Goal: Information Seeking & Learning: Understand process/instructions

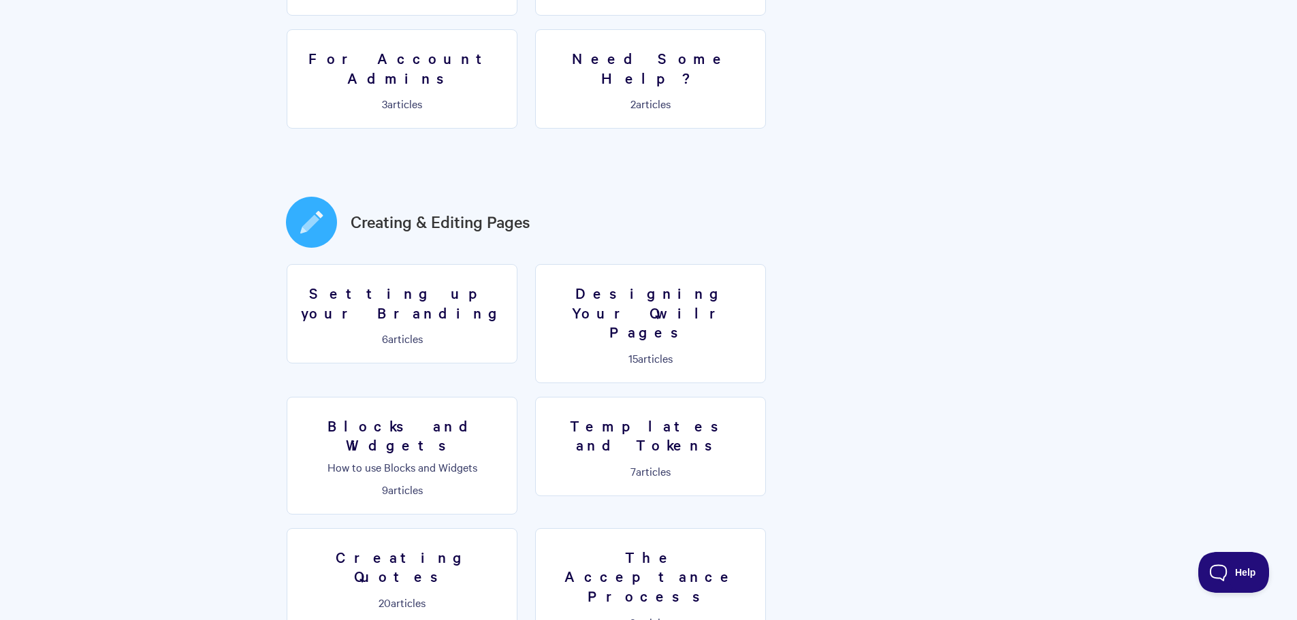
scroll to position [613, 0]
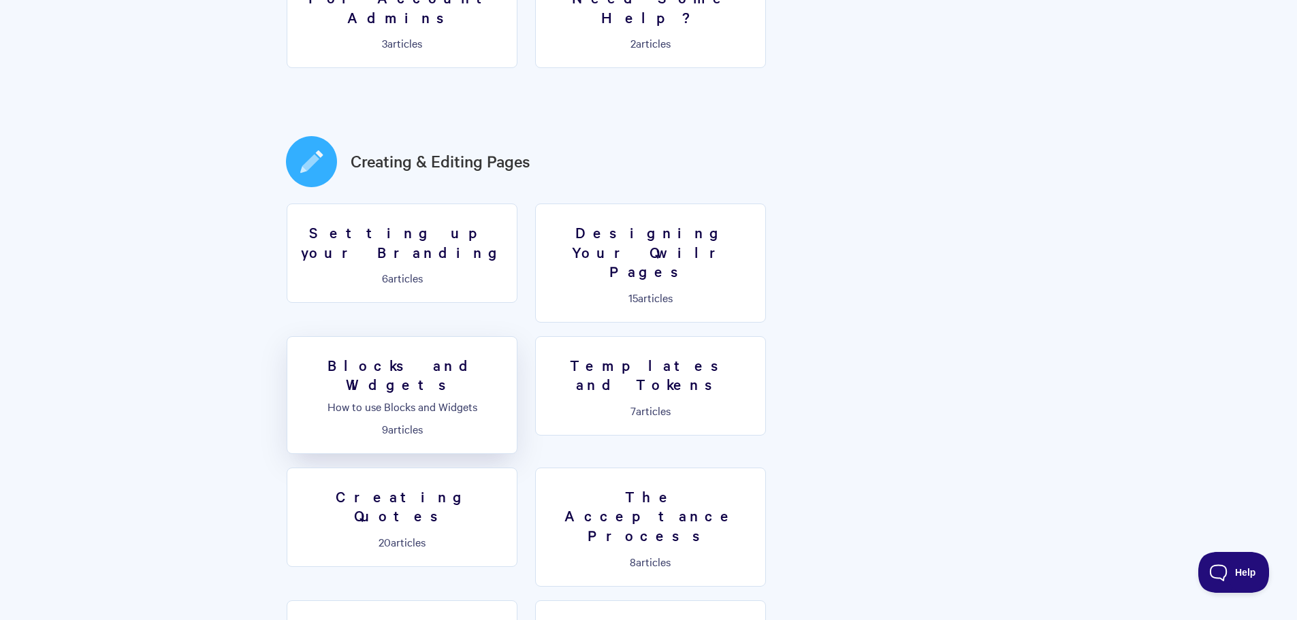
click at [508, 355] on h3 "Blocks and Widgets" at bounding box center [401, 374] width 213 height 39
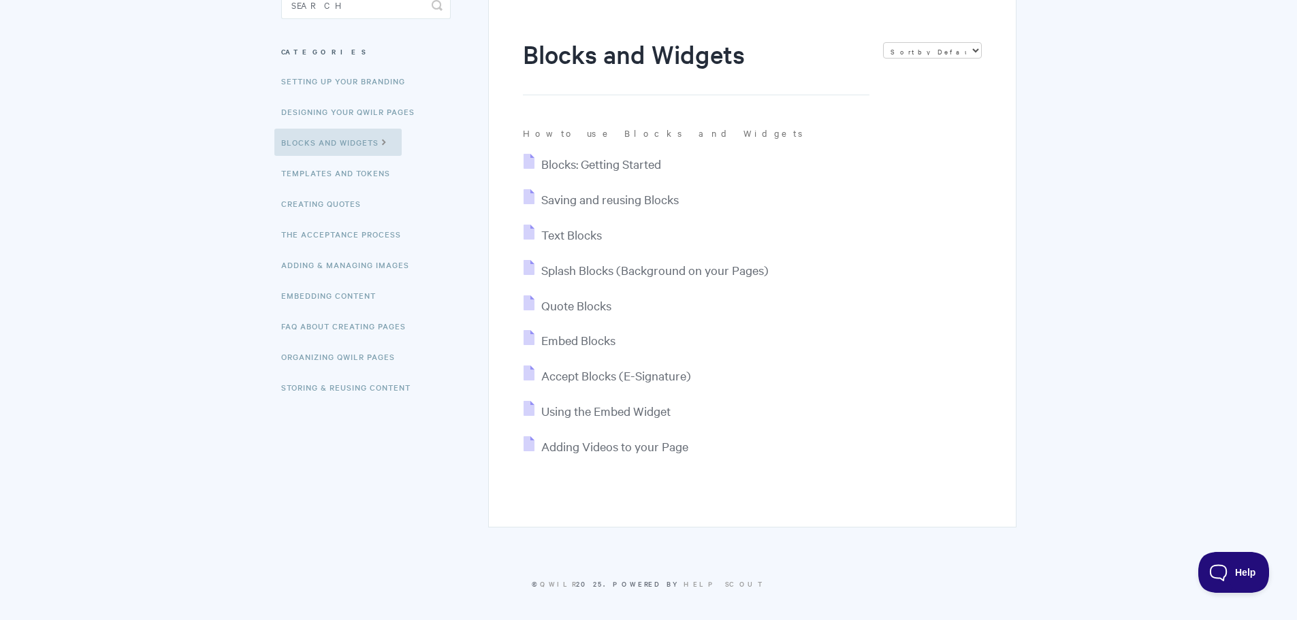
scroll to position [148, 0]
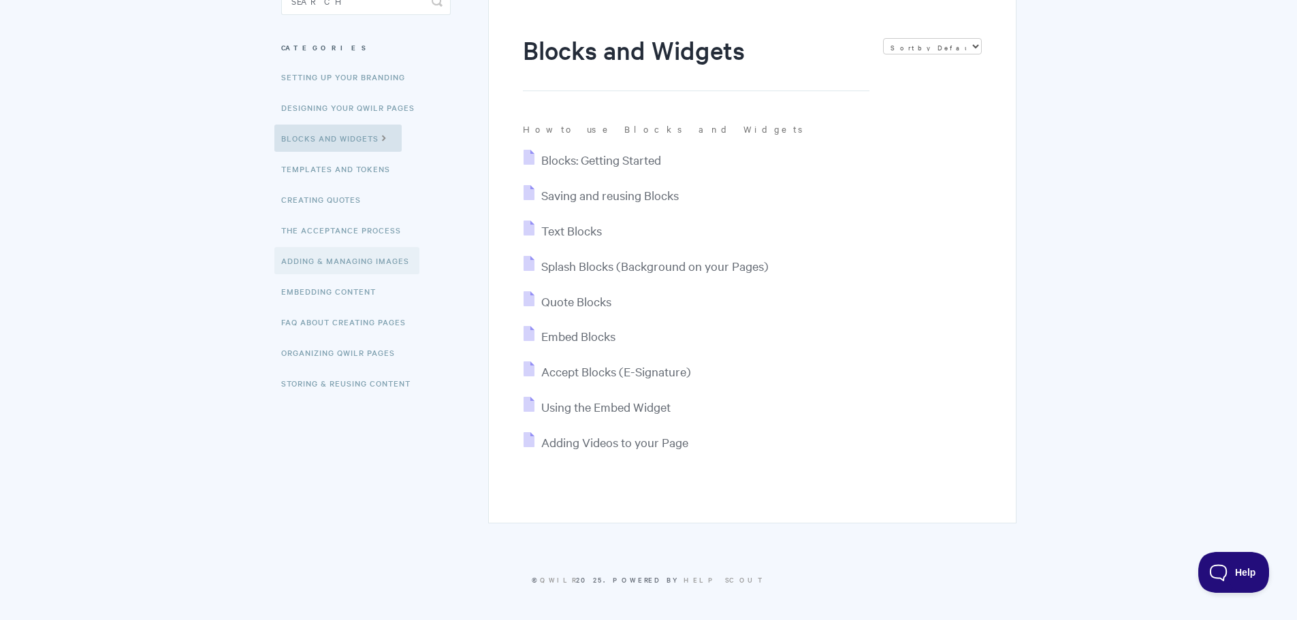
click at [346, 265] on link "Adding & Managing Images" at bounding box center [346, 260] width 145 height 27
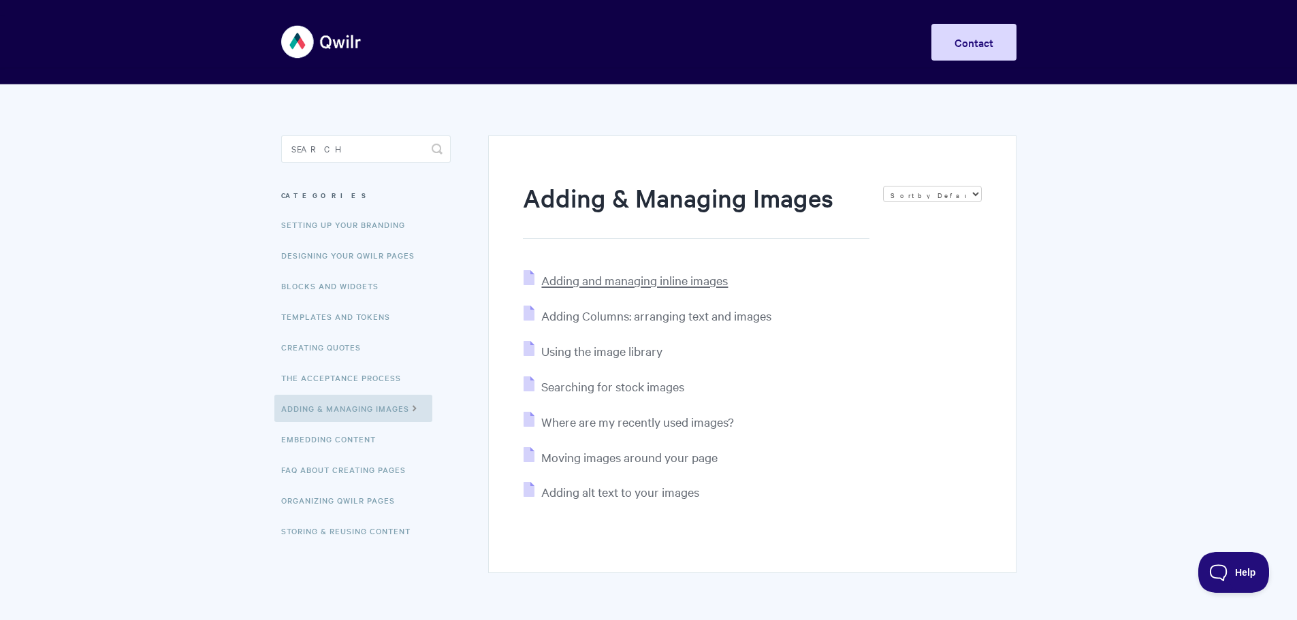
click at [670, 280] on span "Adding and managing inline images" at bounding box center [634, 280] width 187 height 16
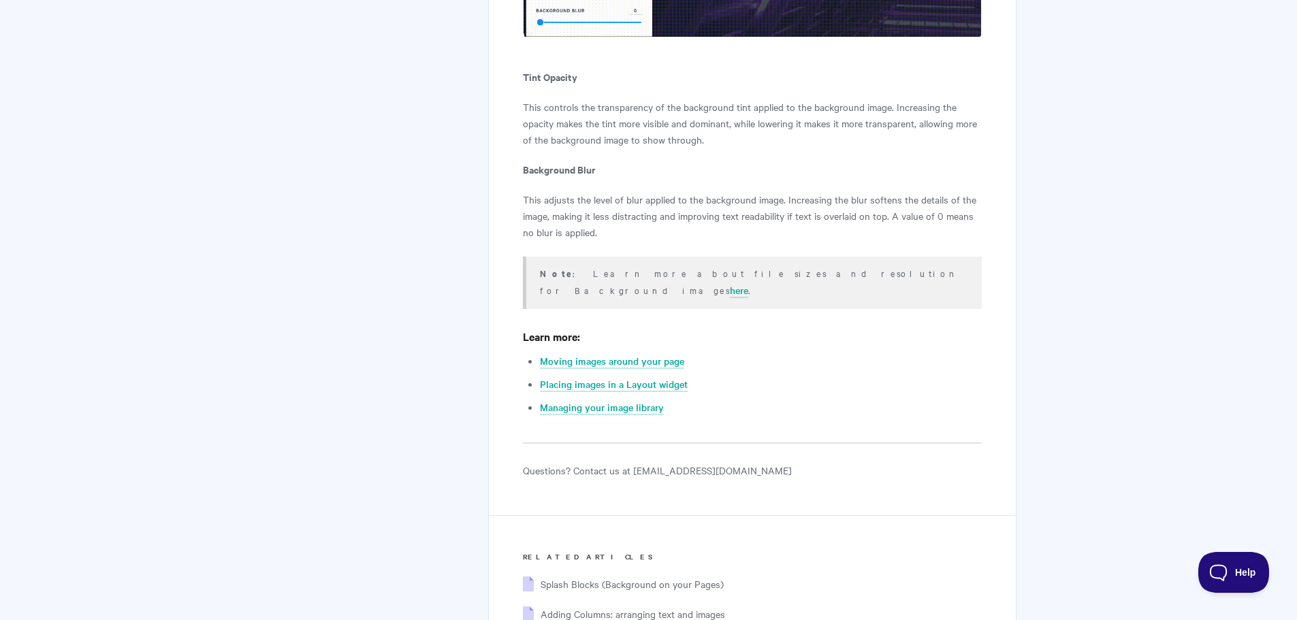
scroll to position [8985, 0]
click at [641, 351] on link "Moving images around your page" at bounding box center [612, 358] width 144 height 15
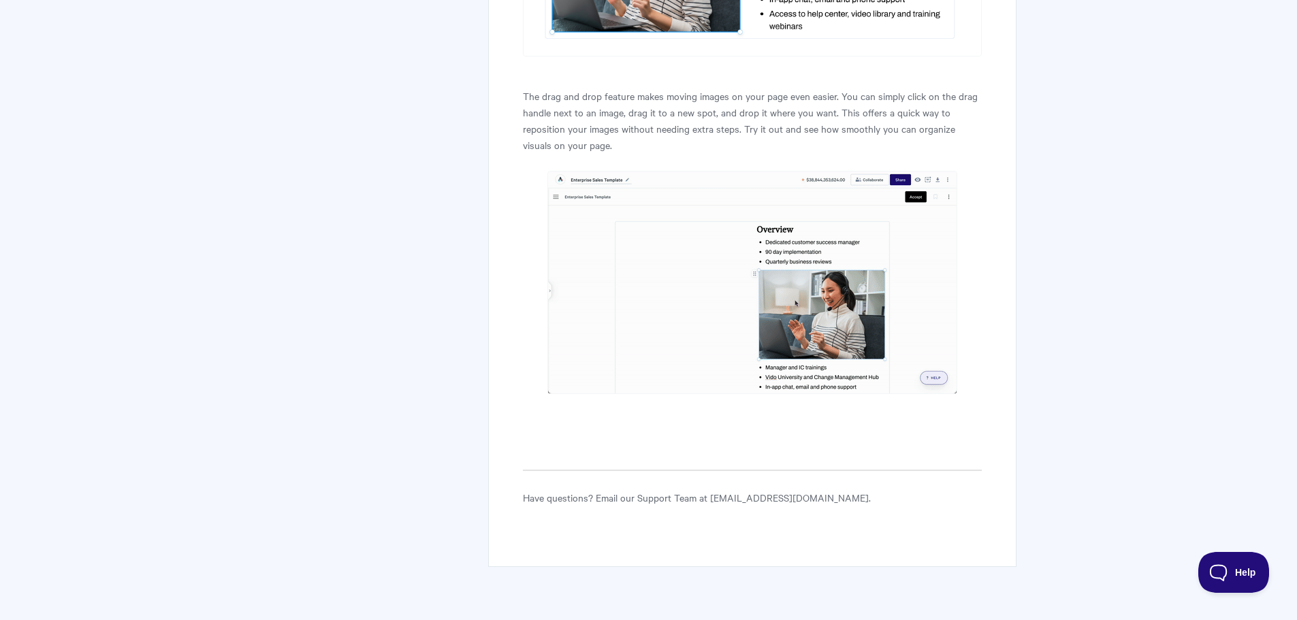
scroll to position [2838, 0]
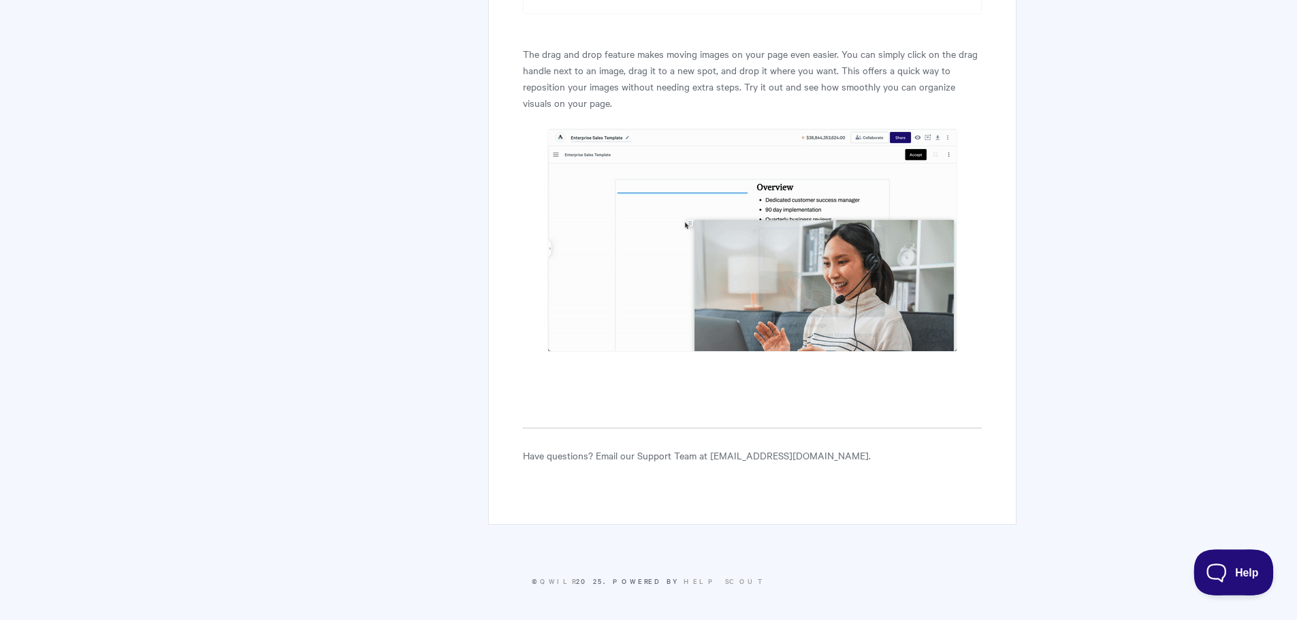
click at [1223, 570] on span "Help" at bounding box center [1228, 570] width 71 height 10
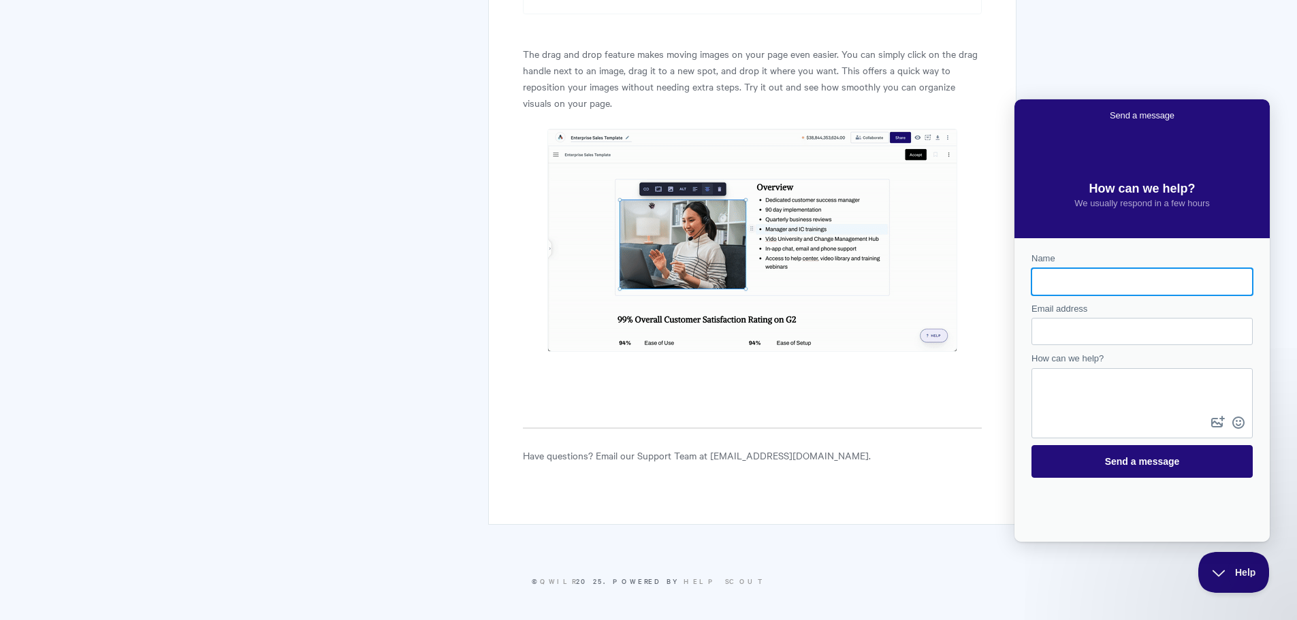
scroll to position [0, 0]
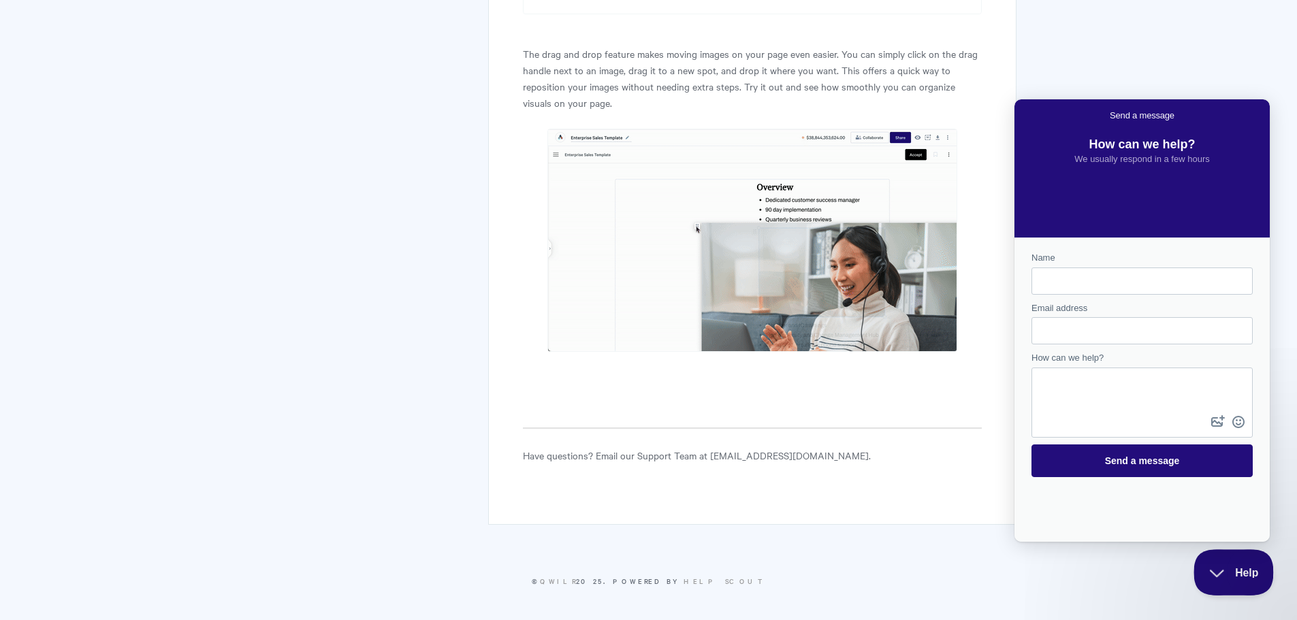
click at [1202, 580] on button "Help" at bounding box center [1228, 569] width 71 height 41
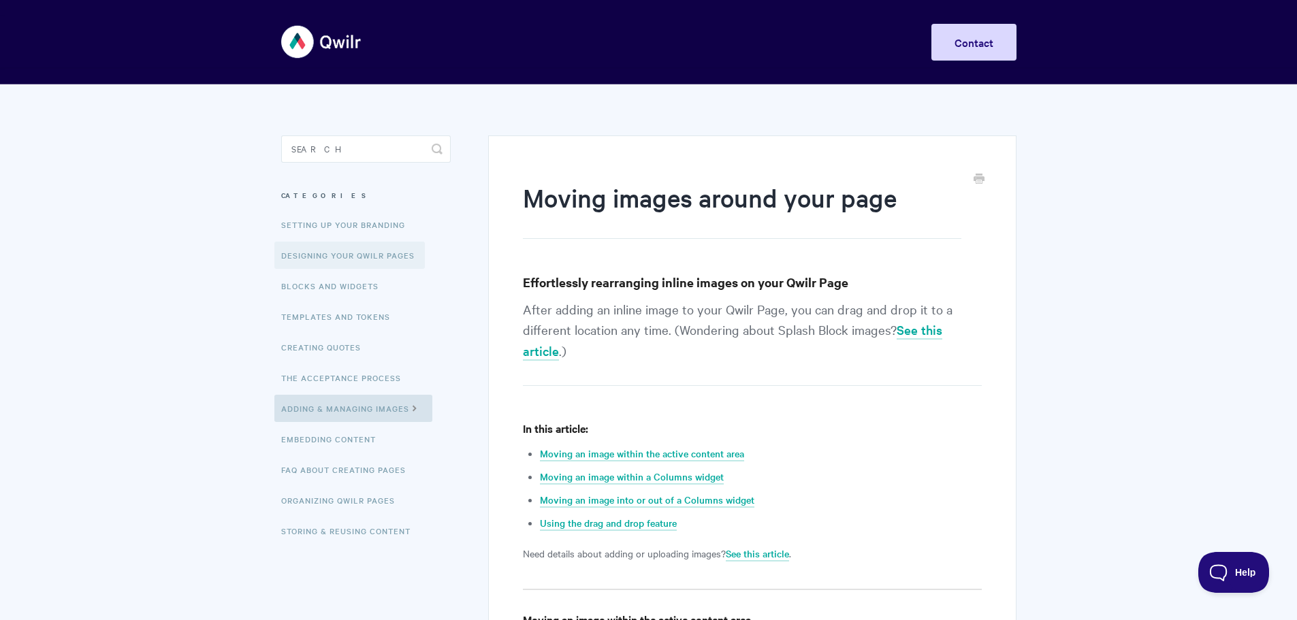
click at [353, 255] on link "Designing Your Qwilr Pages" at bounding box center [349, 255] width 150 height 27
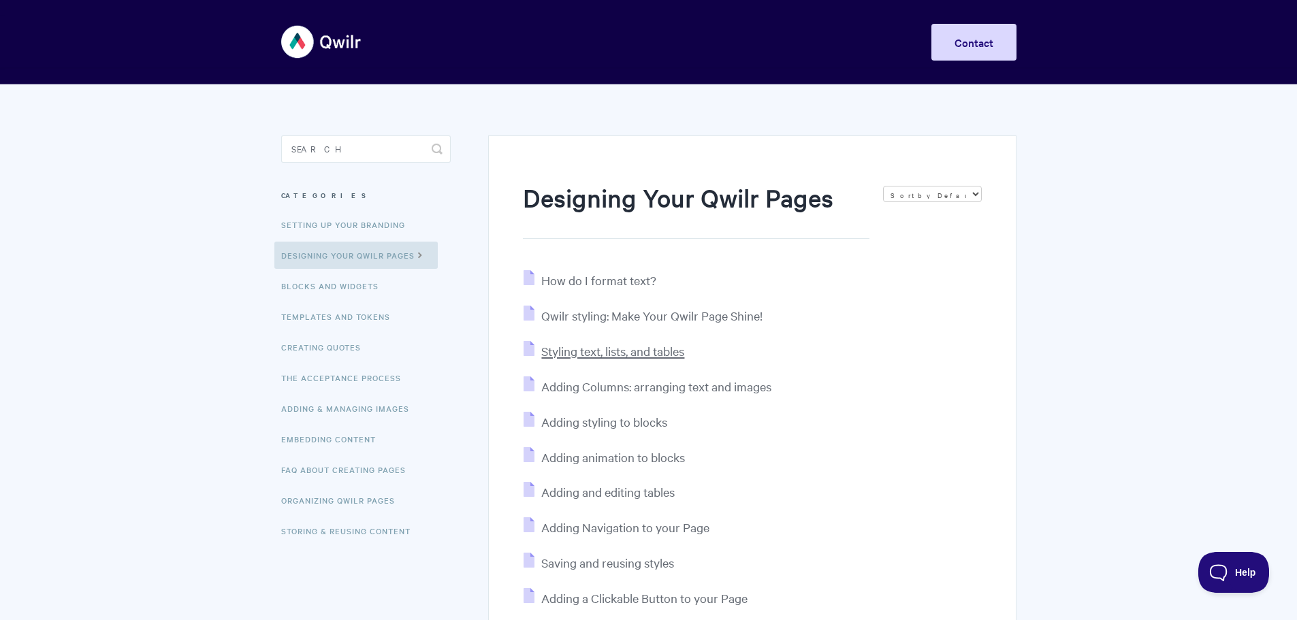
click at [655, 355] on span "Styling text, lists, and tables" at bounding box center [612, 351] width 143 height 16
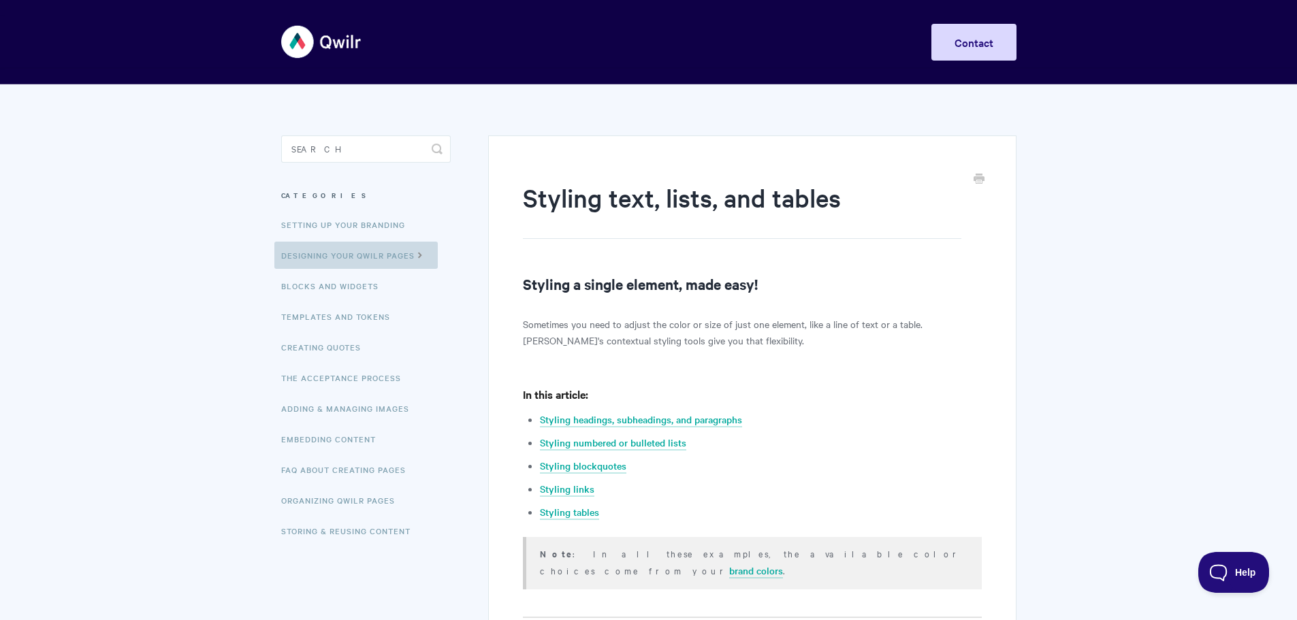
click at [402, 258] on link "Designing Your Qwilr Pages" at bounding box center [355, 255] width 163 height 27
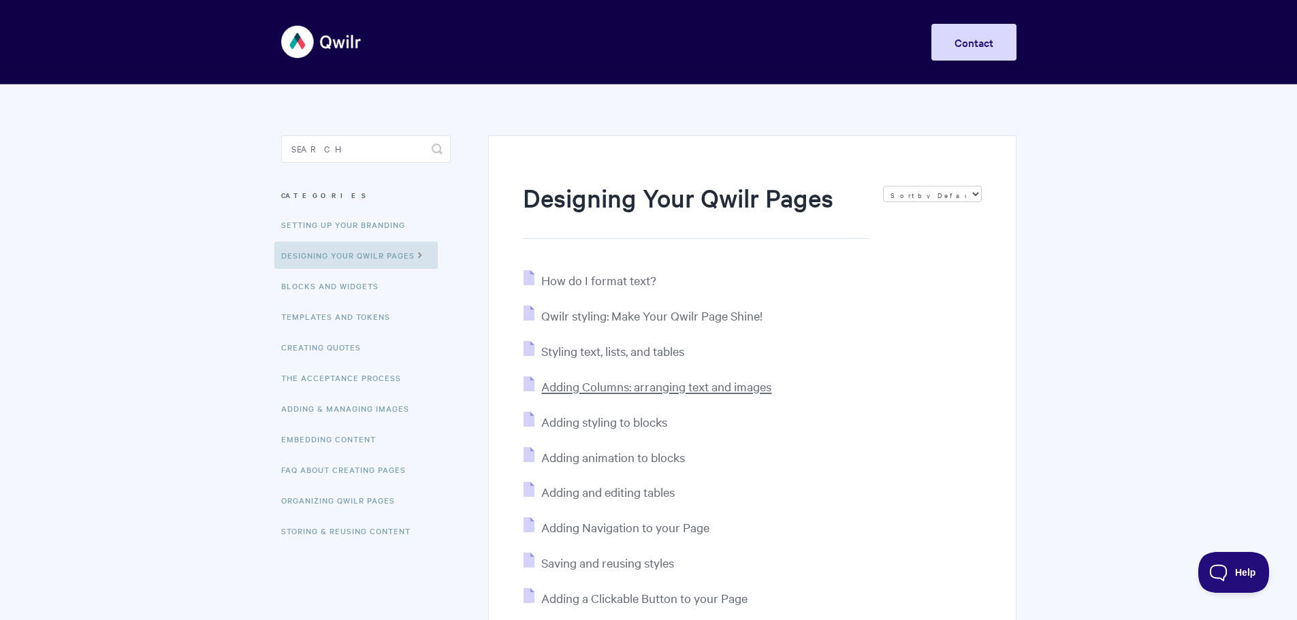
click at [648, 387] on span "Adding Columns: arranging text and images" at bounding box center [656, 386] width 230 height 16
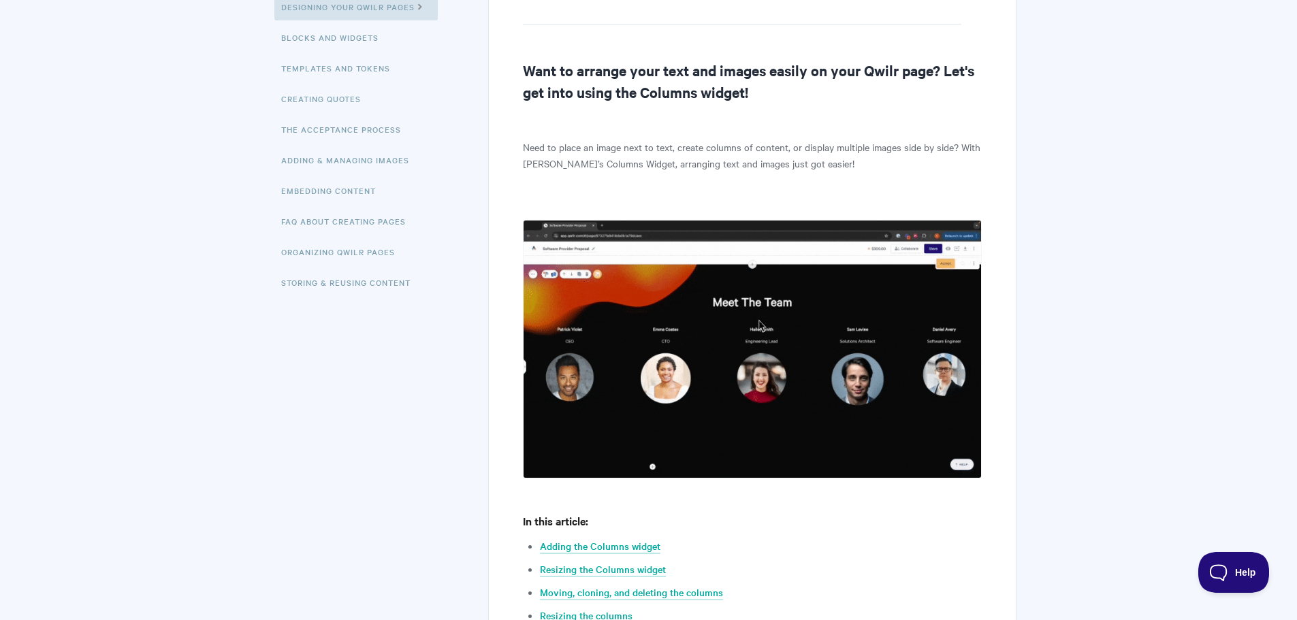
scroll to position [340, 0]
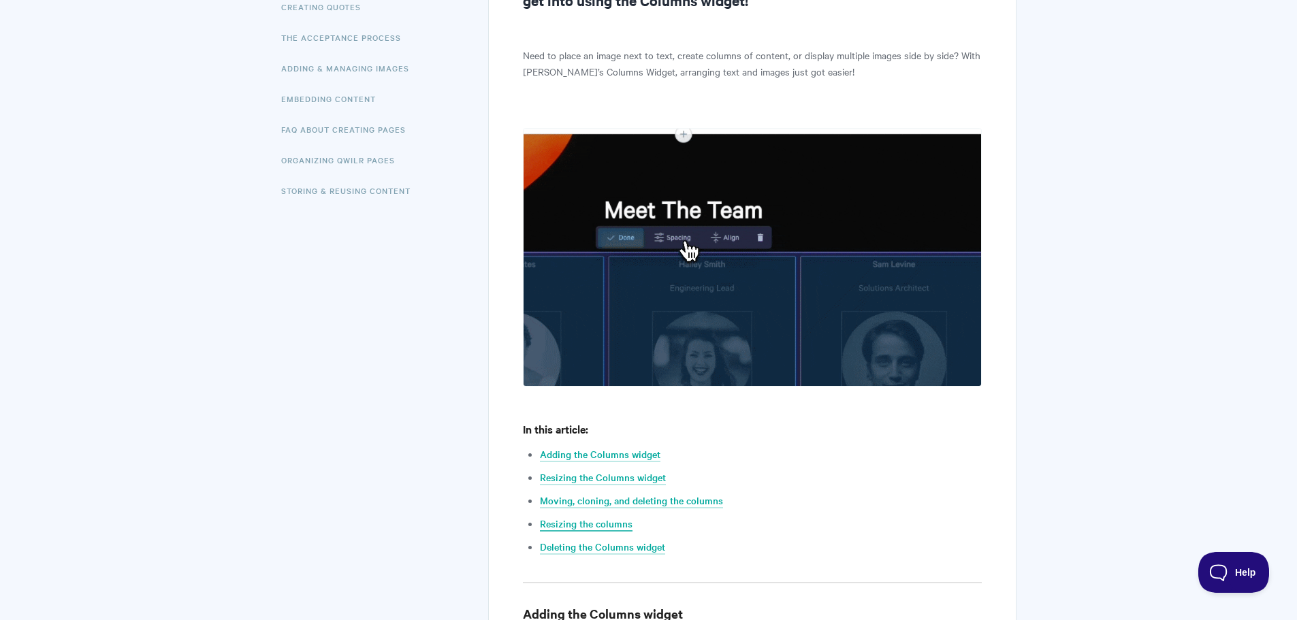
click at [607, 523] on link "Resizing the columns" at bounding box center [586, 524] width 93 height 15
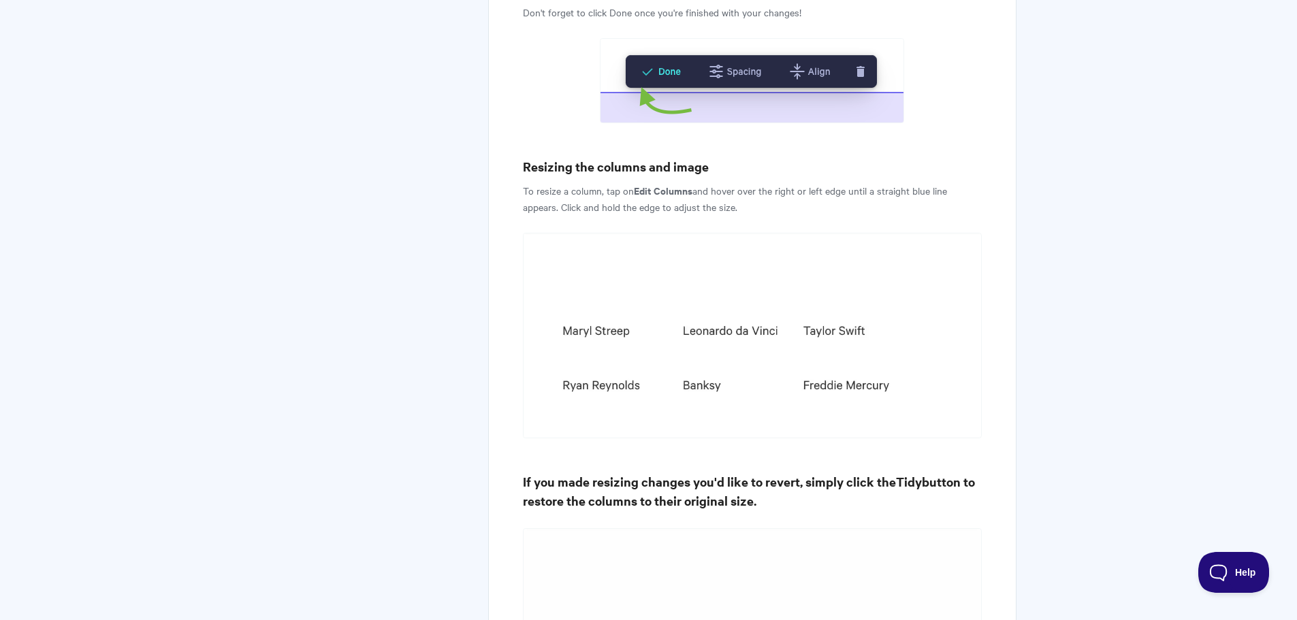
scroll to position [3206, 0]
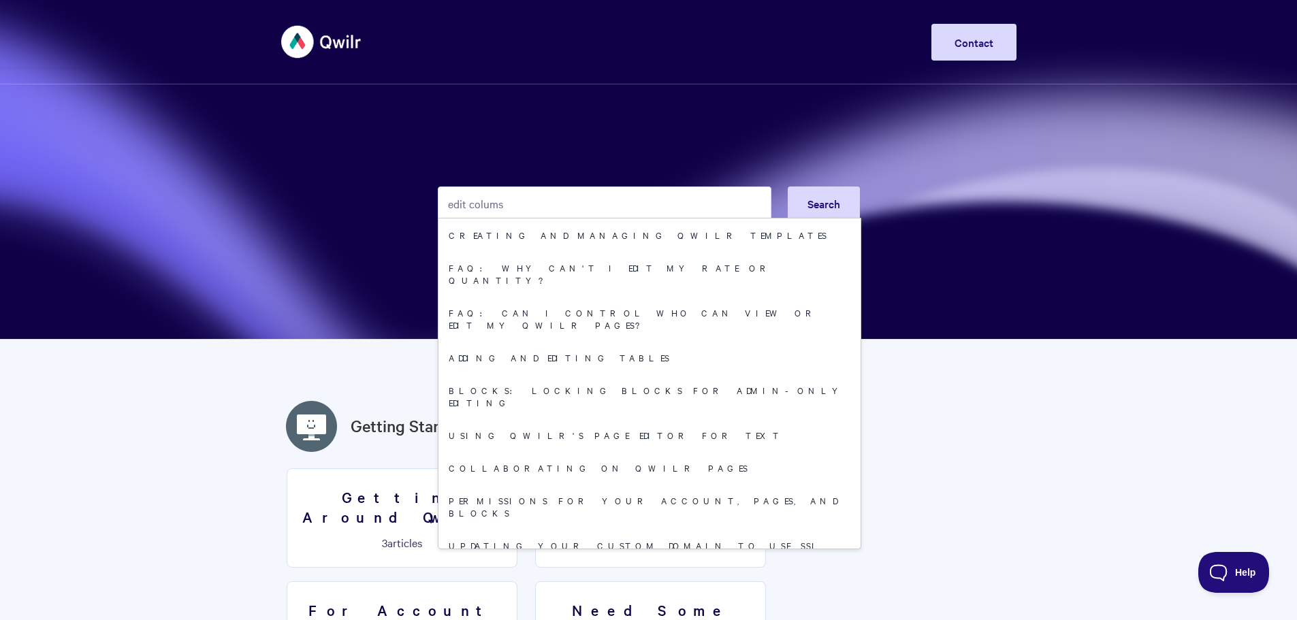
type input "edit colums"
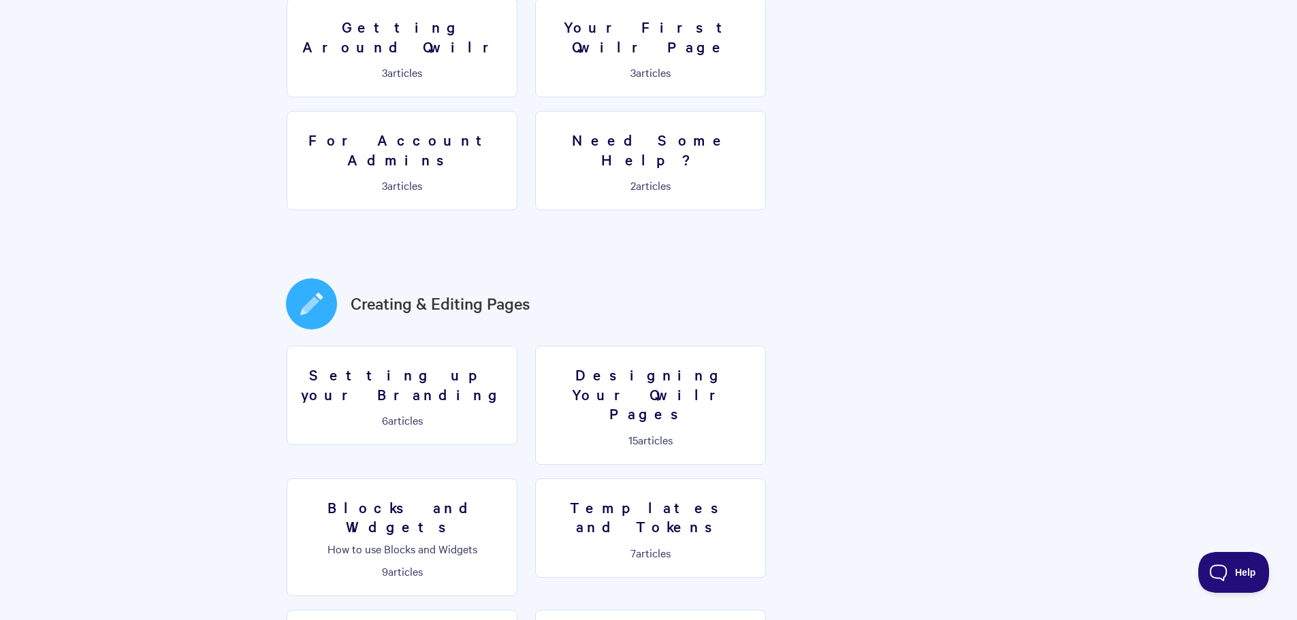
scroll to position [476, 0]
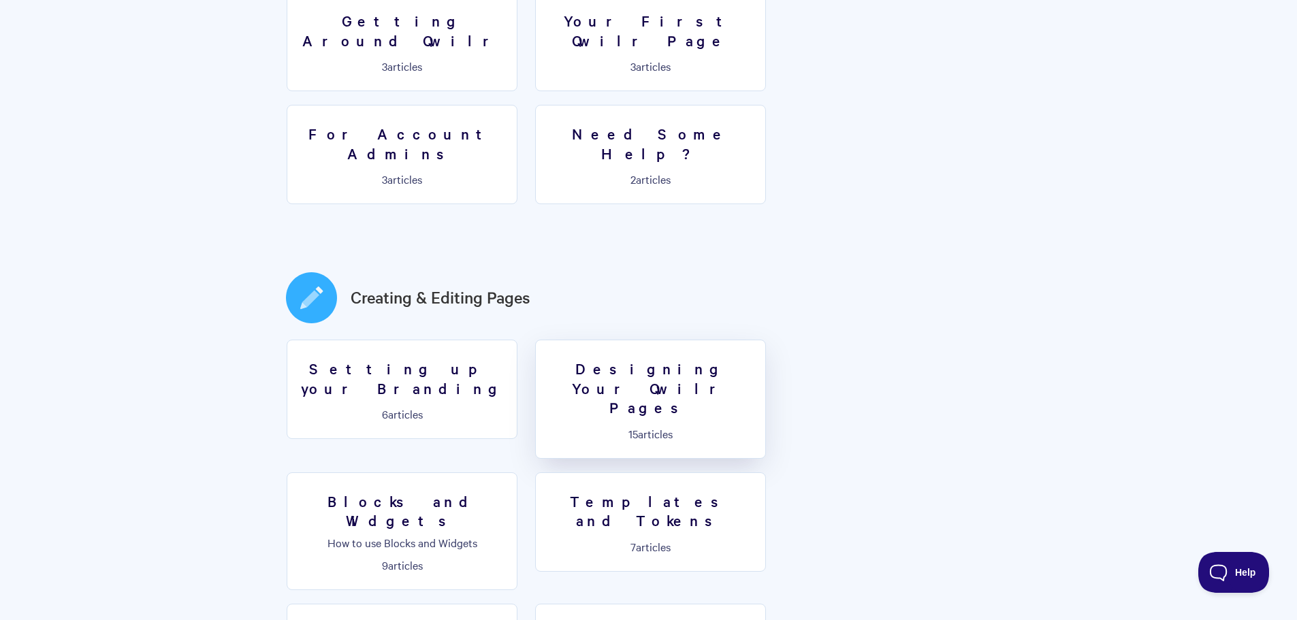
click at [664, 359] on h3 "Designing Your Qwilr Pages" at bounding box center [650, 388] width 213 height 59
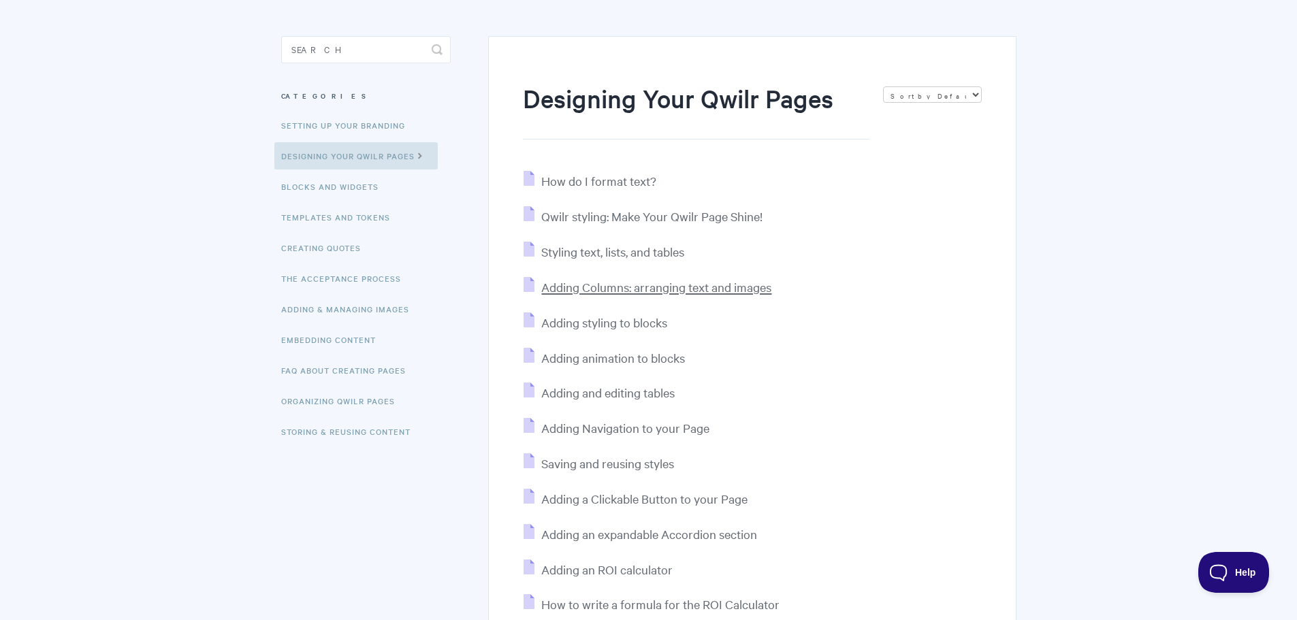
scroll to position [68, 0]
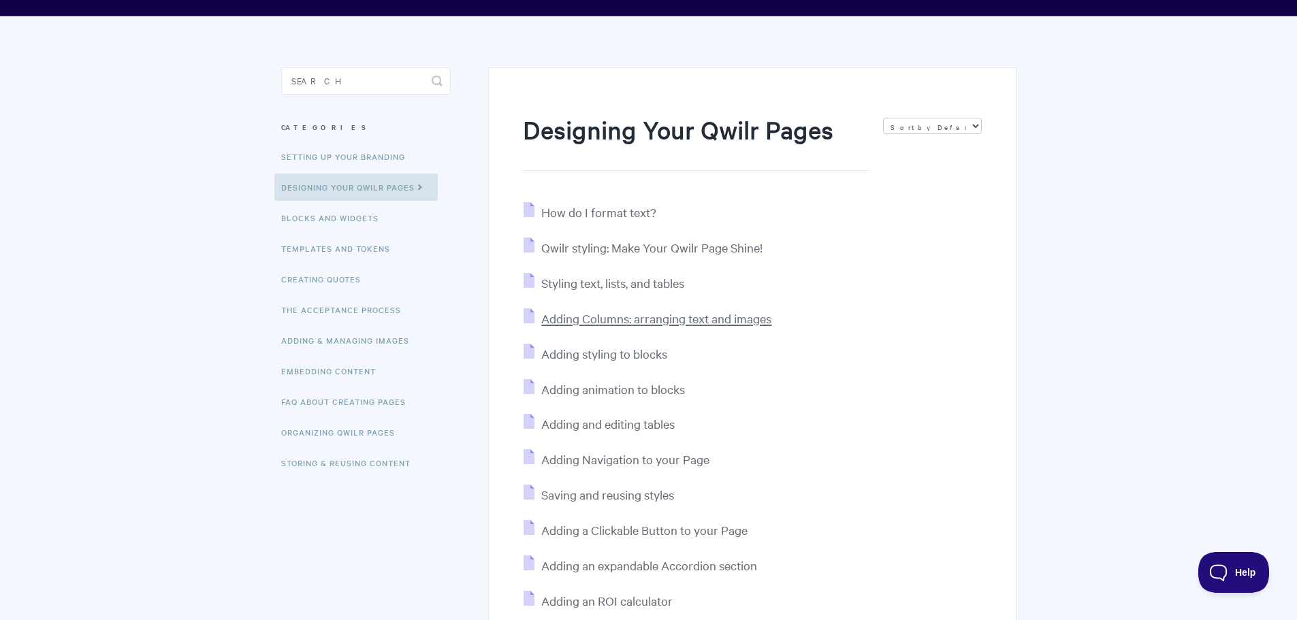
click at [685, 323] on span "Adding Columns: arranging text and images" at bounding box center [656, 318] width 230 height 16
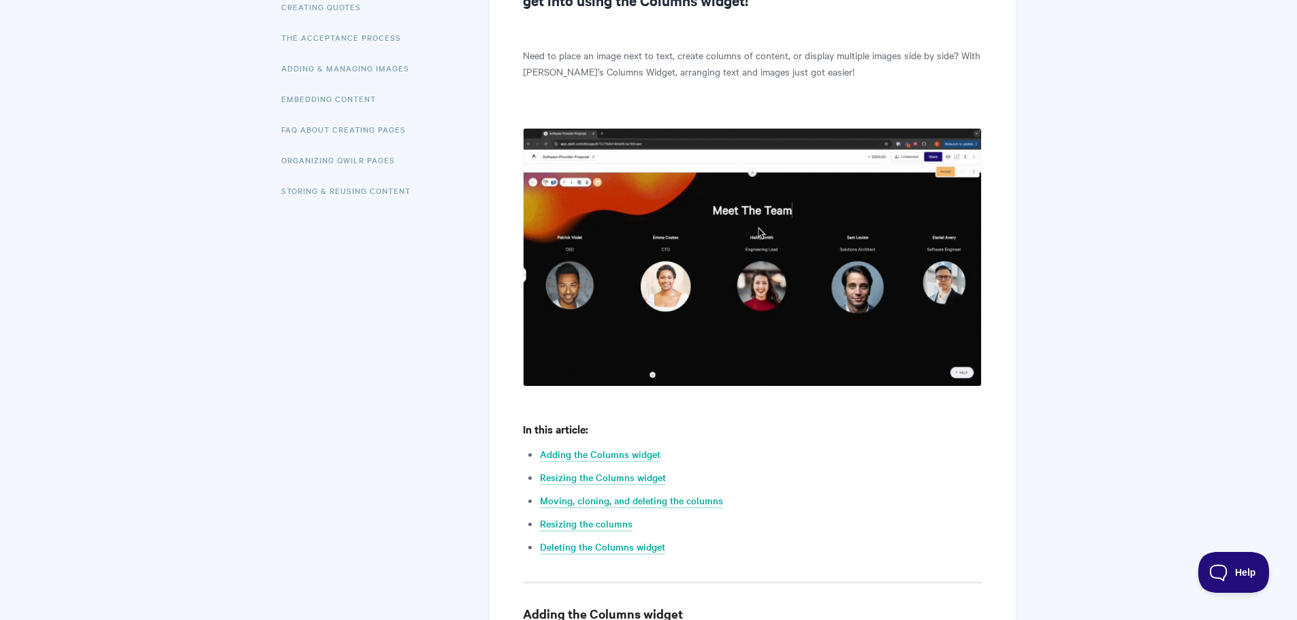
scroll to position [408, 0]
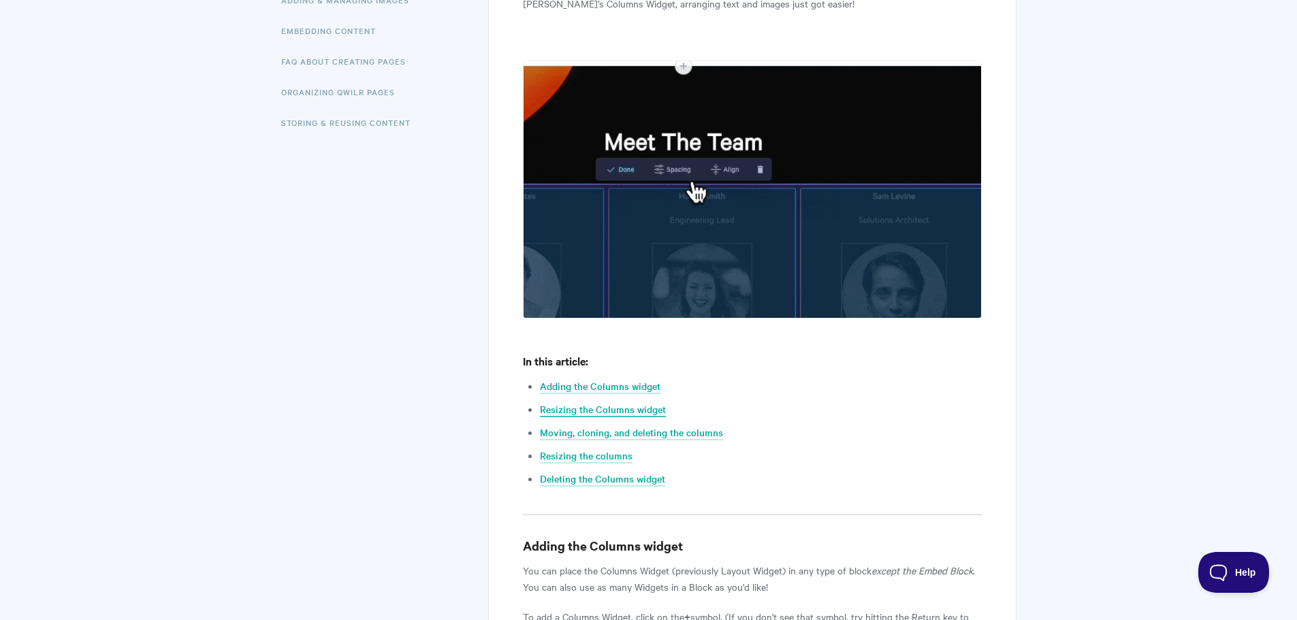
click at [621, 407] on link "Resizing the Columns widget" at bounding box center [603, 409] width 126 height 15
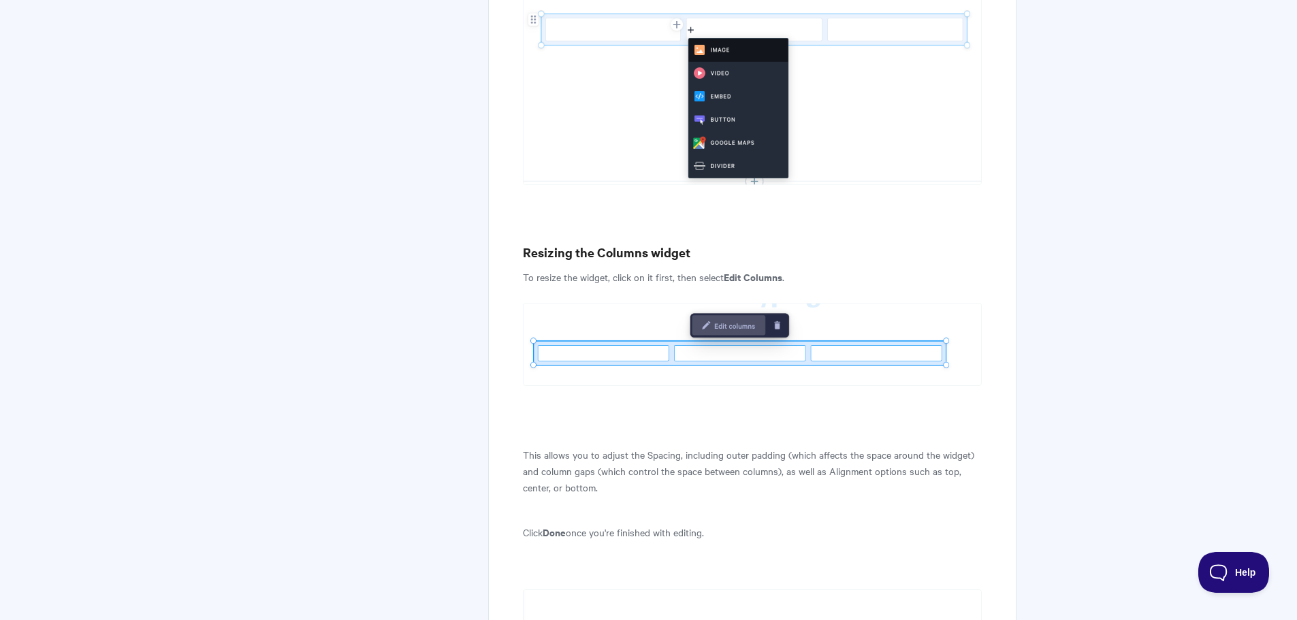
scroll to position [1849, 0]
